Goal: Task Accomplishment & Management: Use online tool/utility

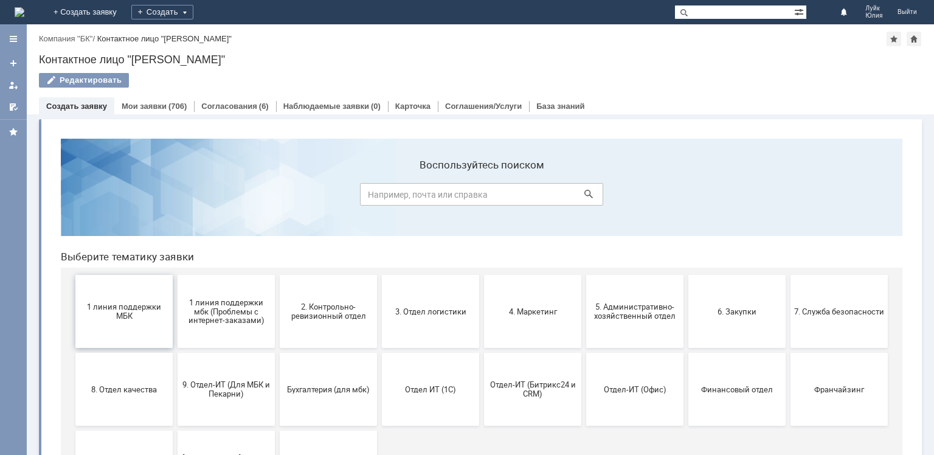
drag, startPoint x: 128, startPoint y: 321, endPoint x: 246, endPoint y: 443, distance: 169.8
click at [128, 321] on button "1 линия поддержки МБК" at bounding box center [123, 311] width 97 height 73
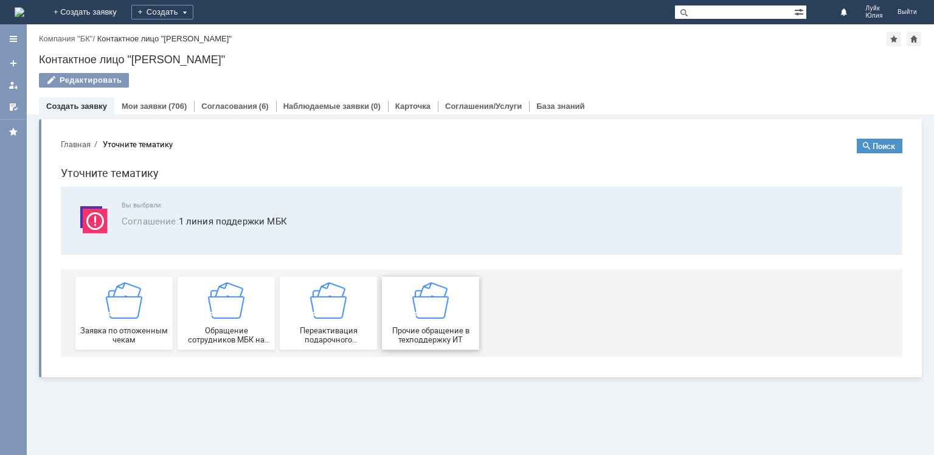
click at [424, 326] on span "Прочие обращение в техподдержку ИТ" at bounding box center [430, 335] width 90 height 18
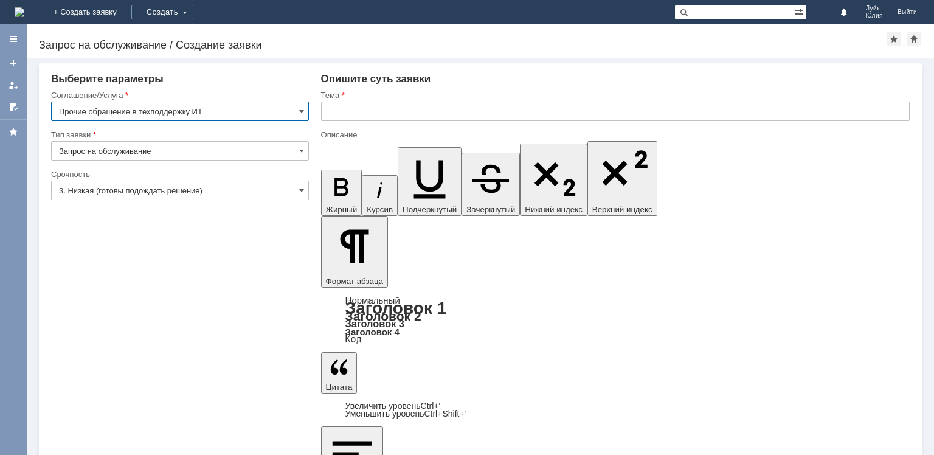
click at [360, 109] on input "text" at bounding box center [615, 111] width 588 height 19
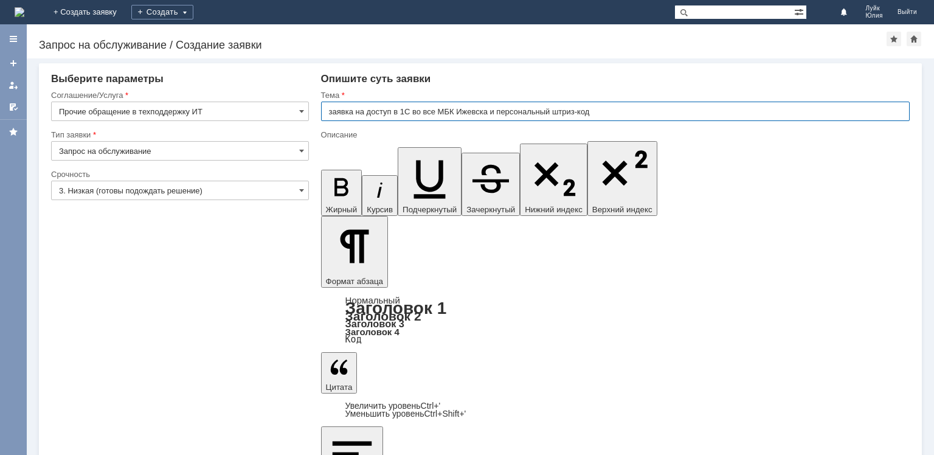
click at [578, 110] on input "заявка на доступ в 1С во все МБК Ижевска и персональный штриз-код" at bounding box center [615, 111] width 588 height 19
type input "заявка на доступ в 1С во все МБК Ижевска и персональный штрих-код"
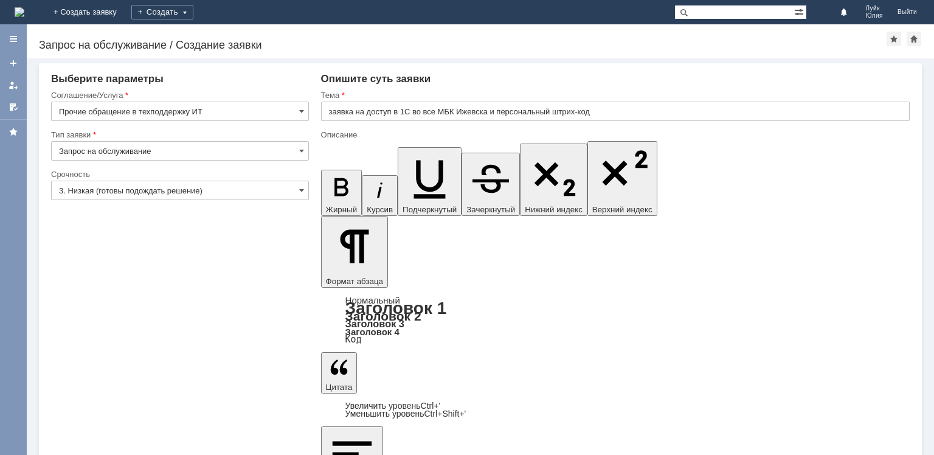
scroll to position [46, 4]
